Goal: Information Seeking & Learning: Check status

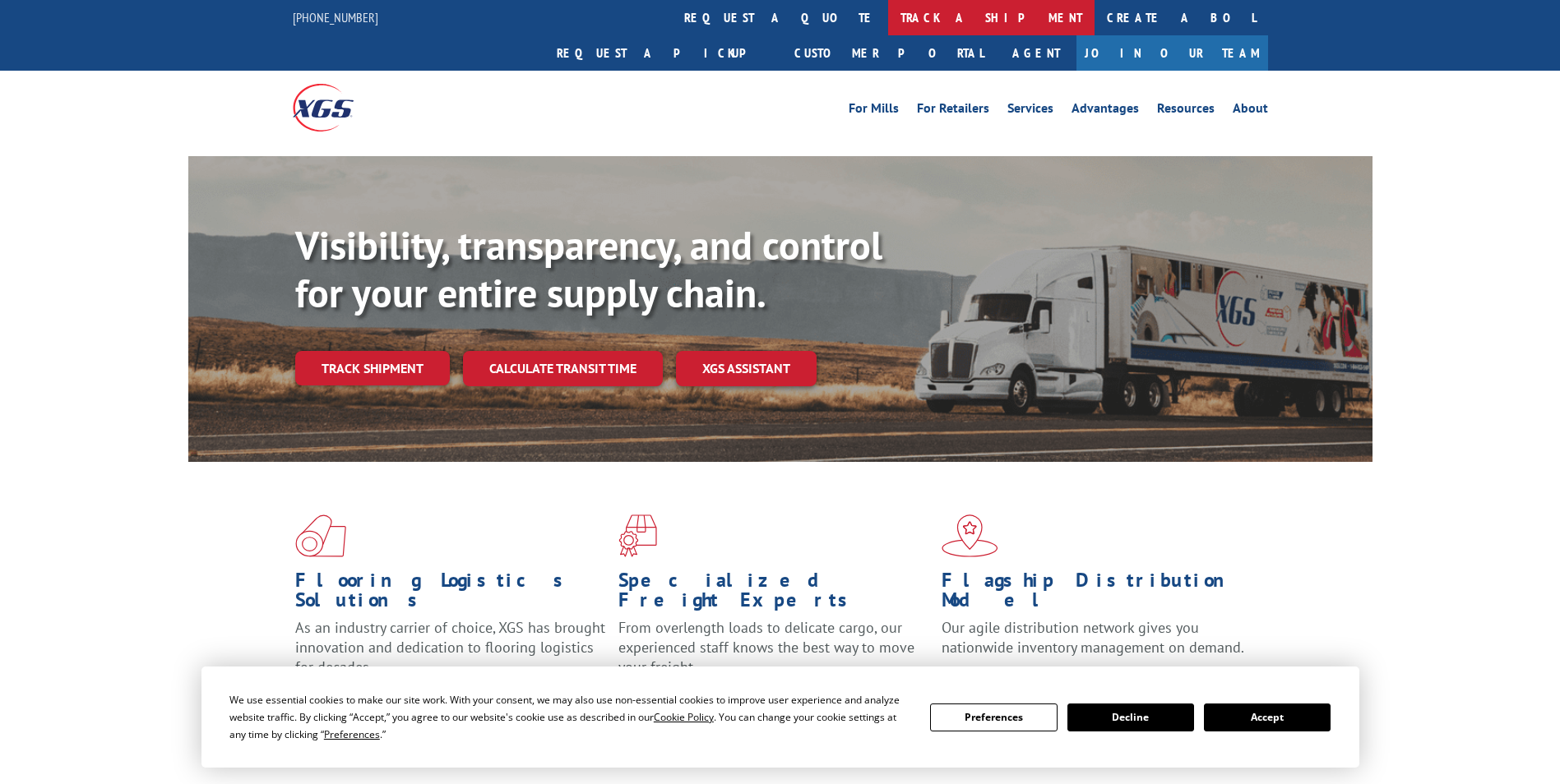
click at [887, 9] on link "track a shipment" at bounding box center [991, 17] width 206 height 35
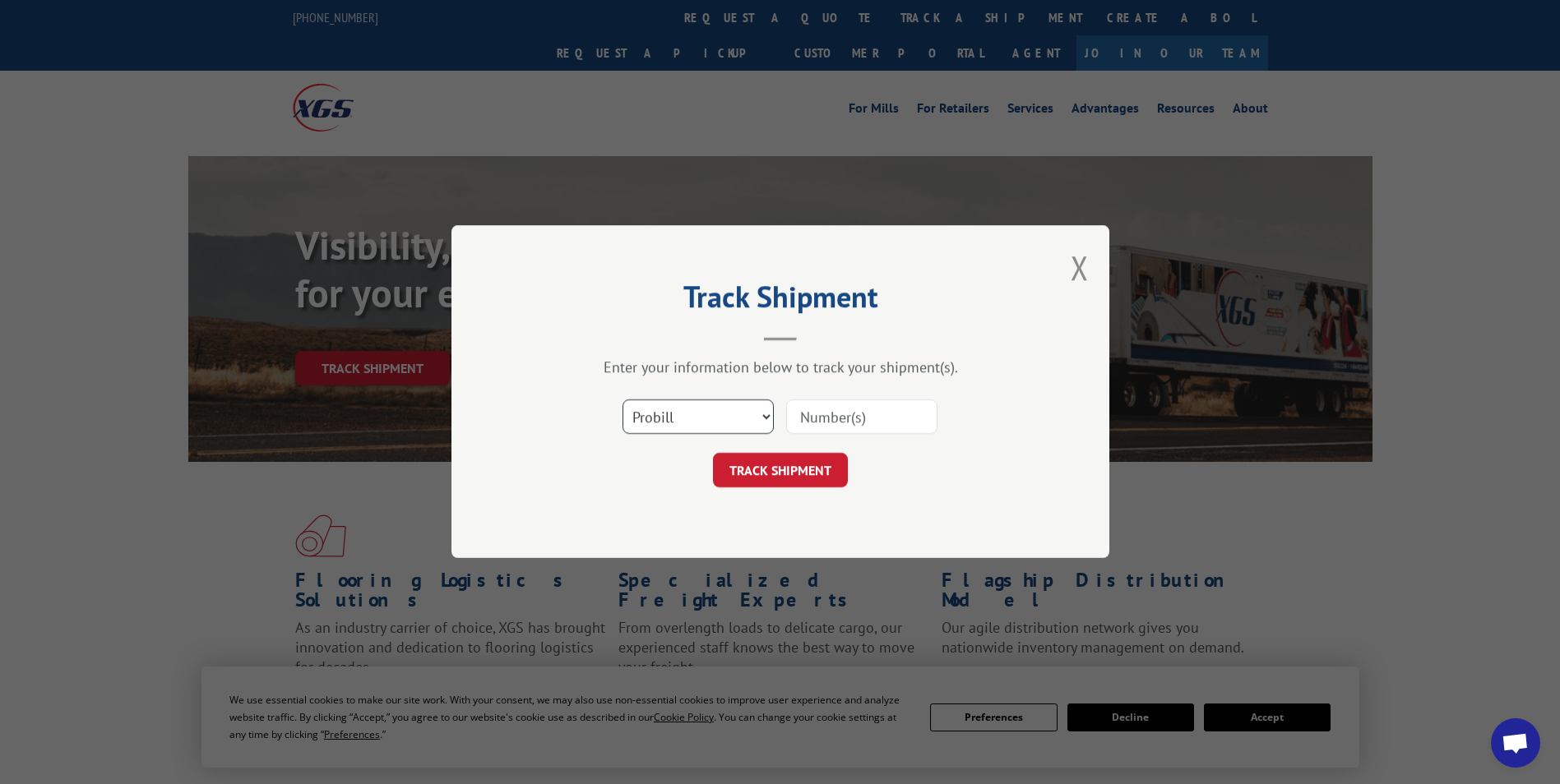
click at [716, 414] on select "Select category... Probill BOL PO" at bounding box center [698, 418] width 151 height 34
select select "bol"
click at [623, 401] on select "Select category... Probill BOL PO" at bounding box center [698, 418] width 151 height 34
click at [842, 420] on input at bounding box center [862, 418] width 151 height 34
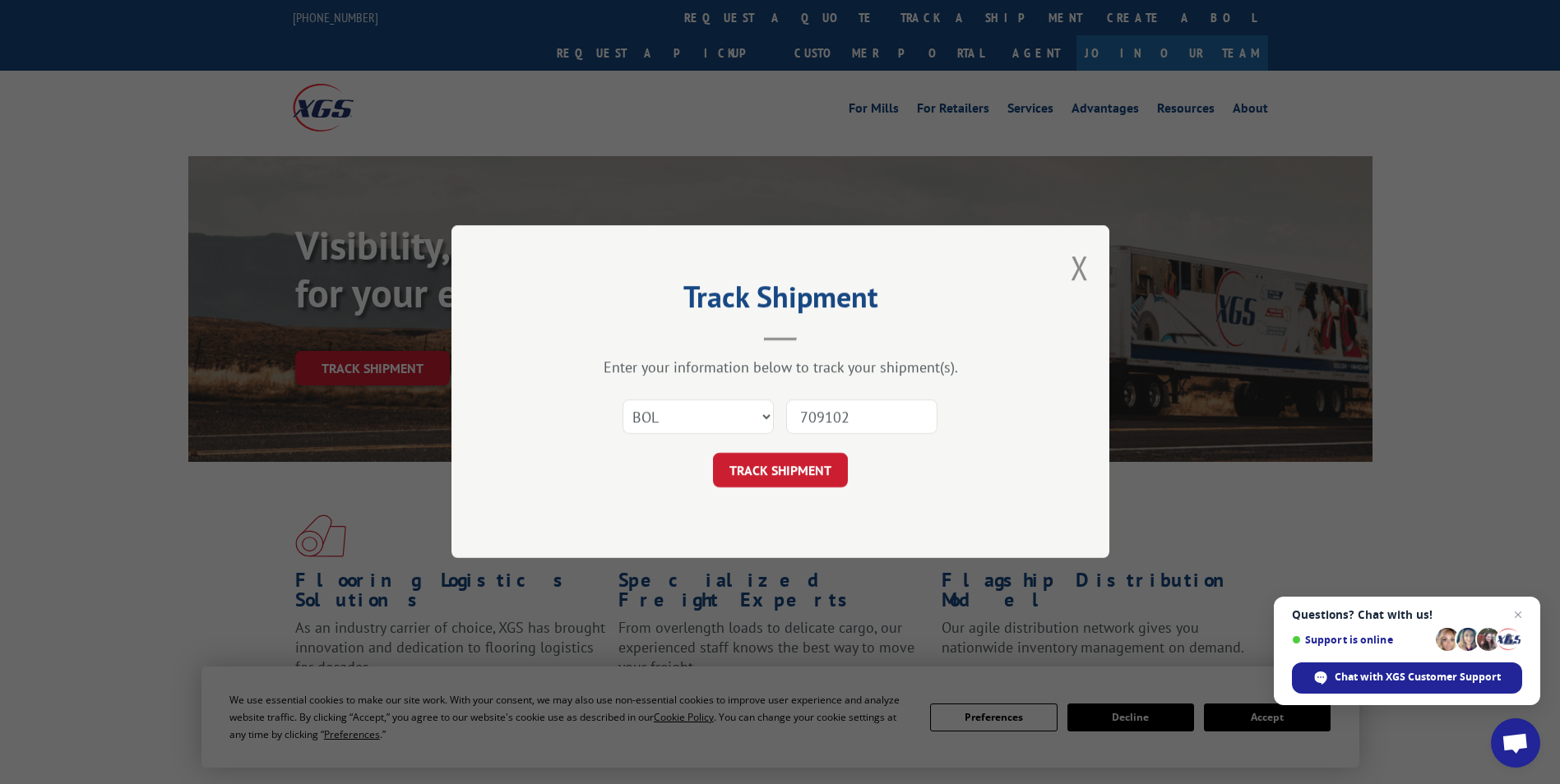
type input "7091026"
click button "TRACK SHIPMENT" at bounding box center [780, 471] width 135 height 34
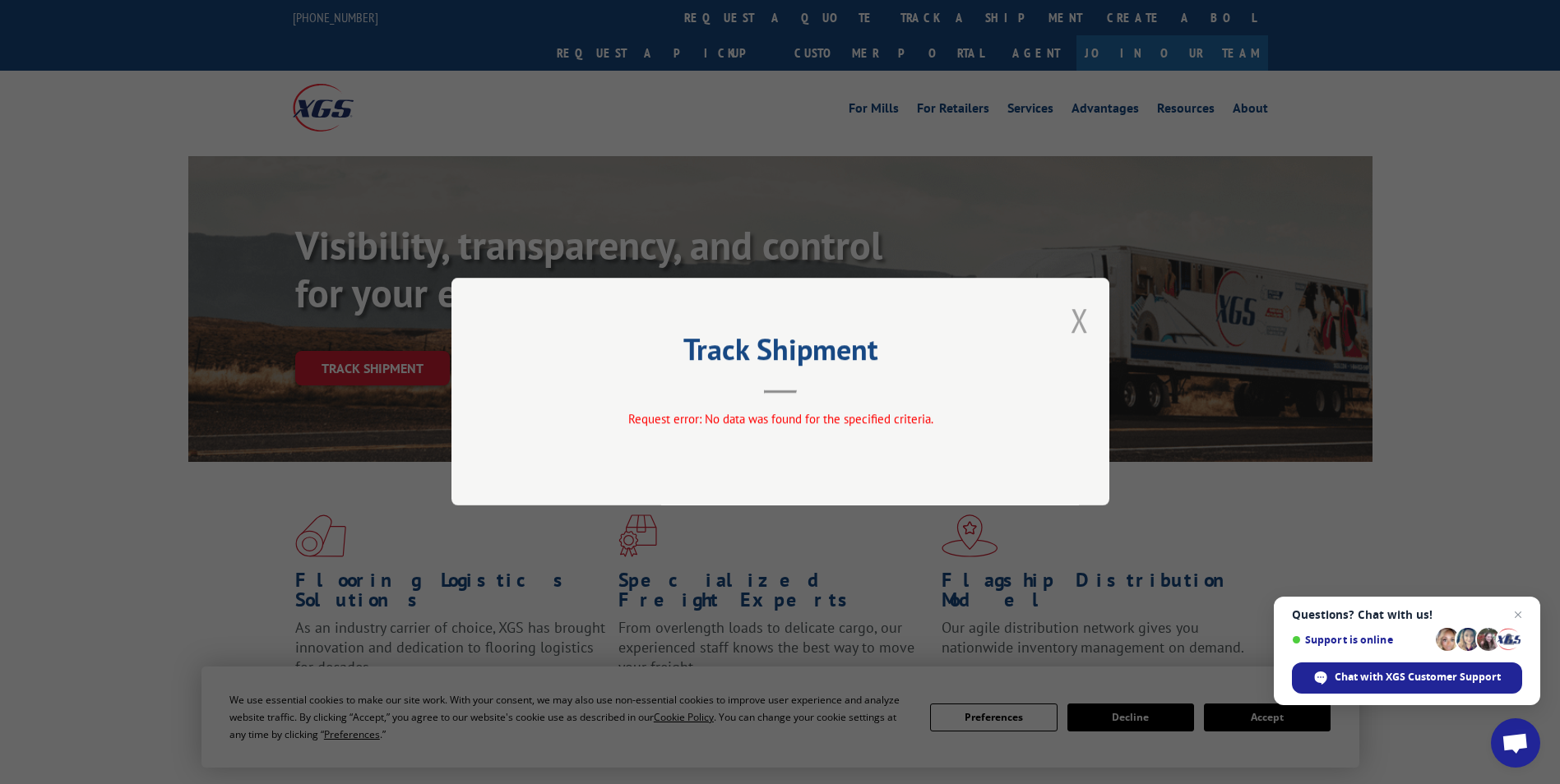
click at [1076, 322] on button "Close modal" at bounding box center [1079, 320] width 18 height 44
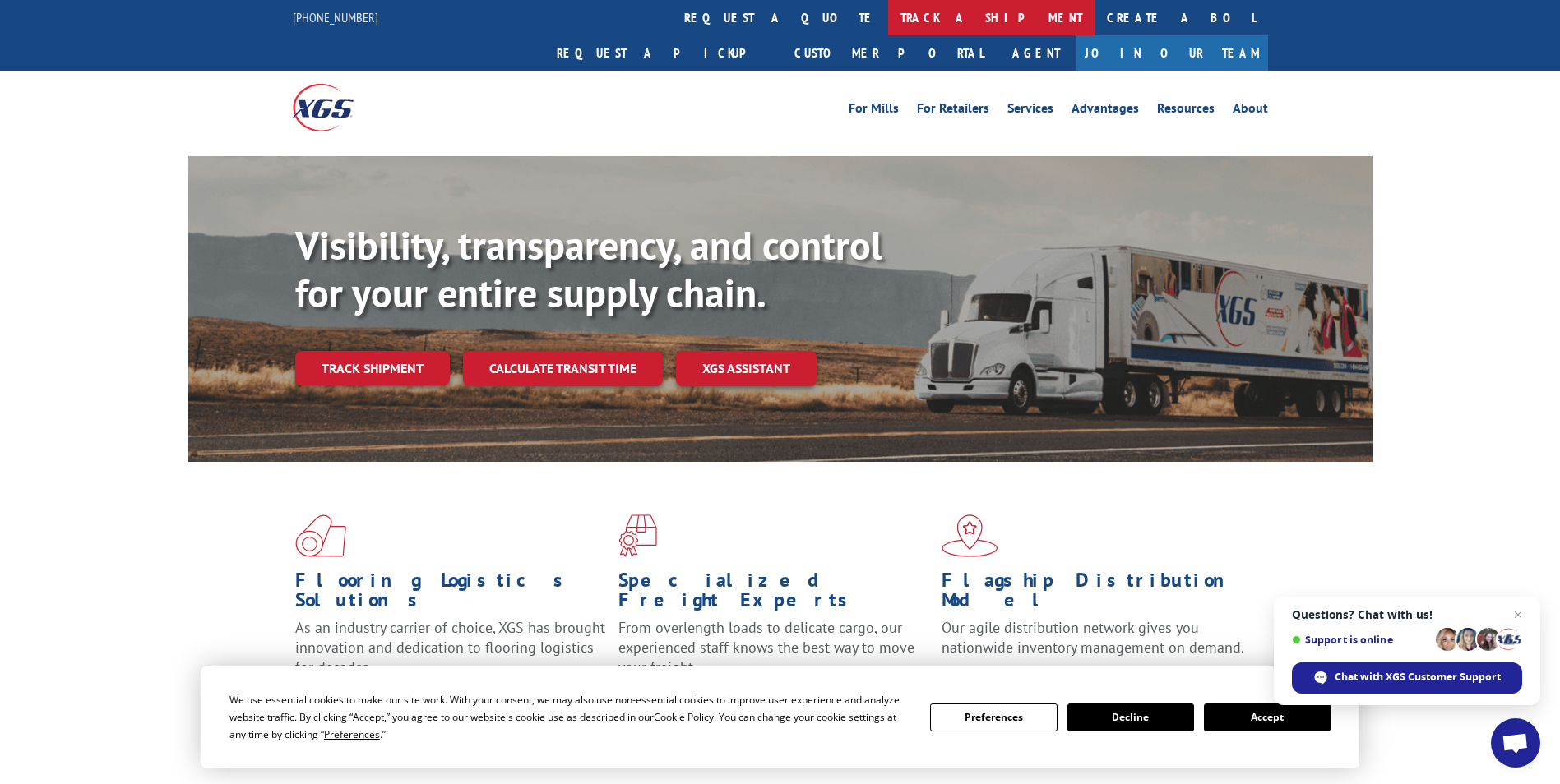
click at [887, 18] on link "track a shipment" at bounding box center [991, 17] width 206 height 35
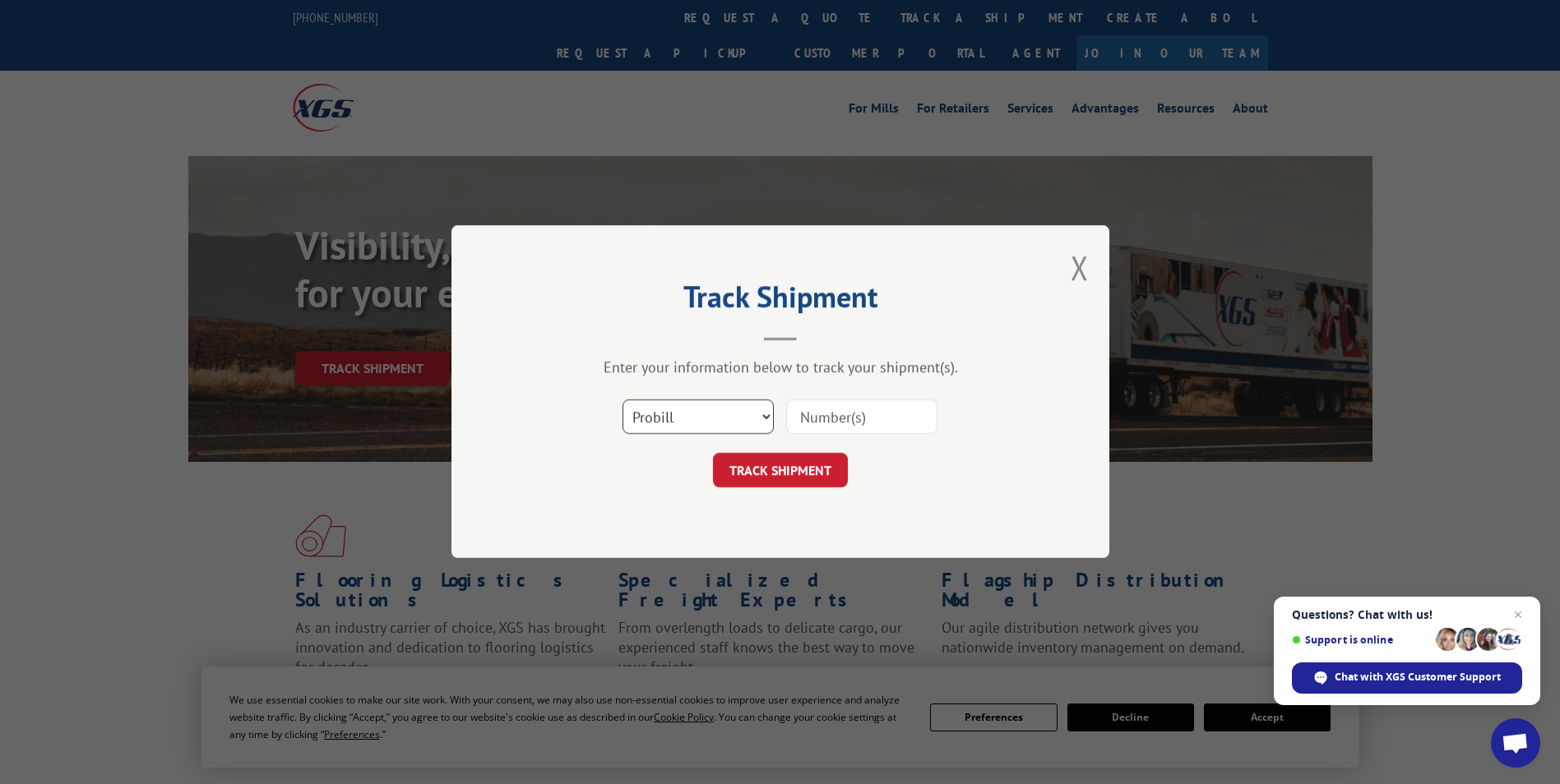
click at [681, 418] on select "Select category... Probill BOL PO" at bounding box center [698, 418] width 151 height 34
select select "bol"
click at [623, 401] on select "Select category... Probill BOL PO" at bounding box center [698, 418] width 151 height 34
click at [828, 413] on input at bounding box center [862, 418] width 151 height 34
type input "7091026"
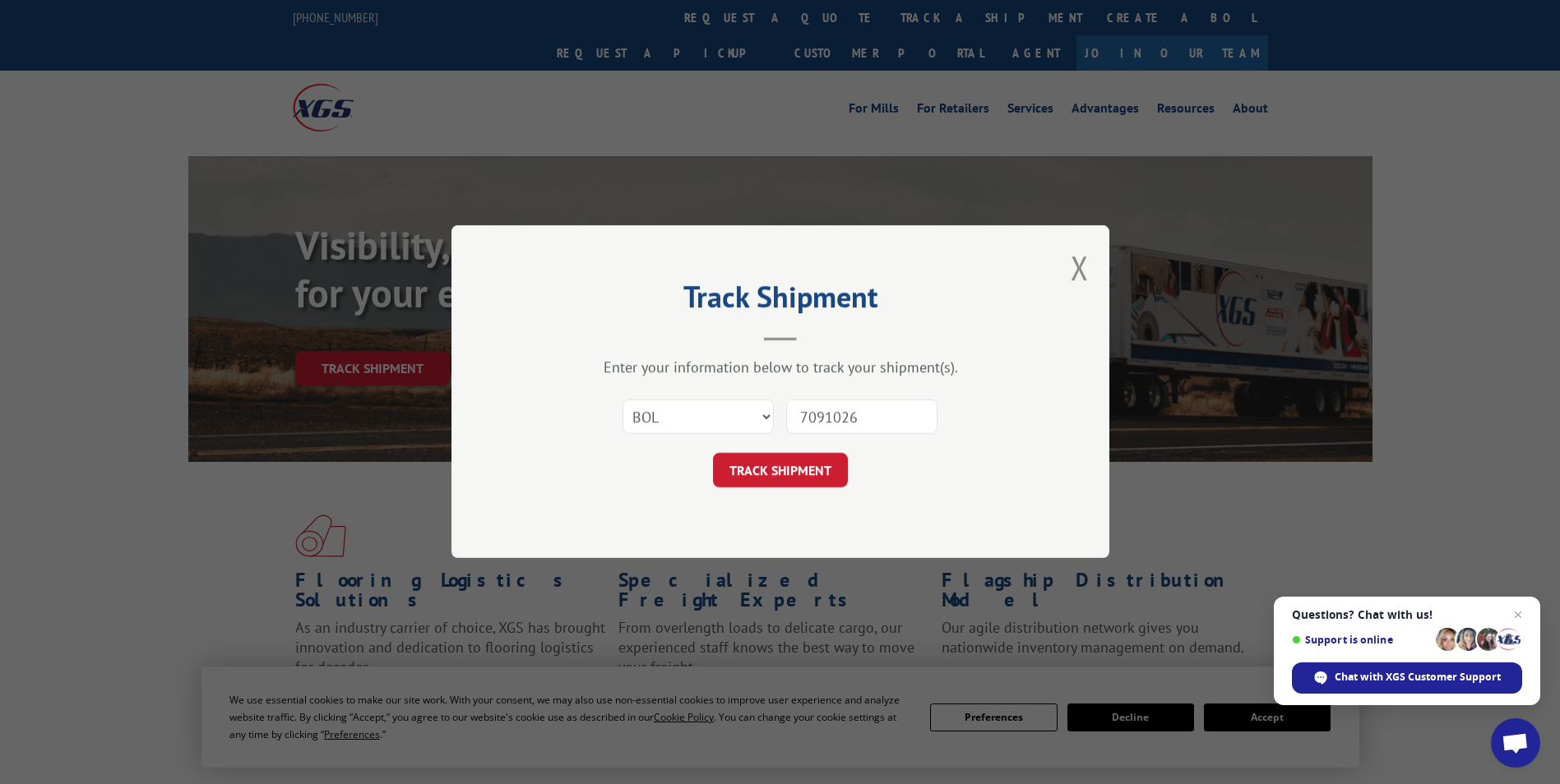
click button "TRACK SHIPMENT" at bounding box center [780, 471] width 135 height 34
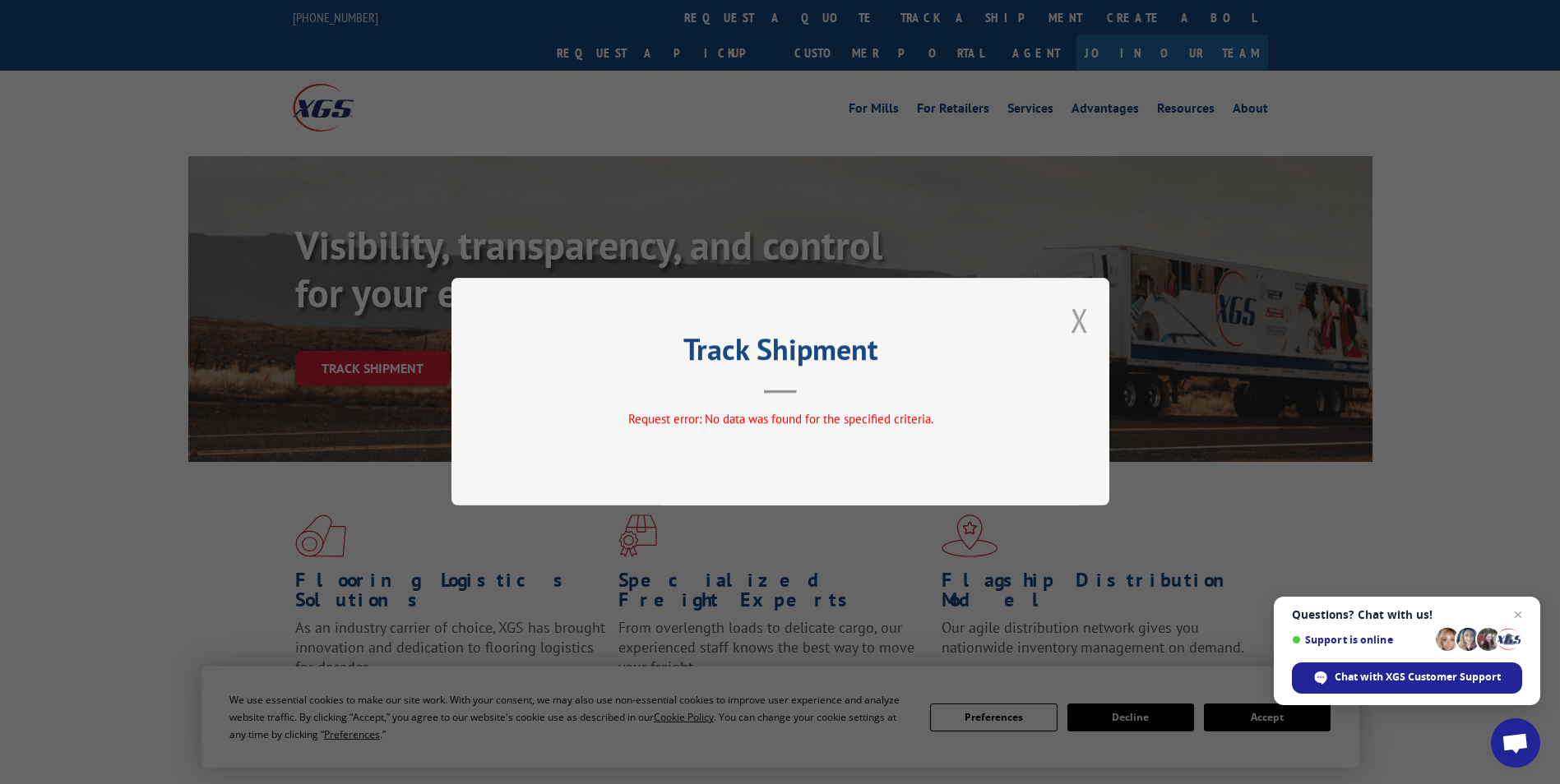
click at [1083, 319] on button "Close modal" at bounding box center [1079, 320] width 18 height 44
